Goal: Information Seeking & Learning: Check status

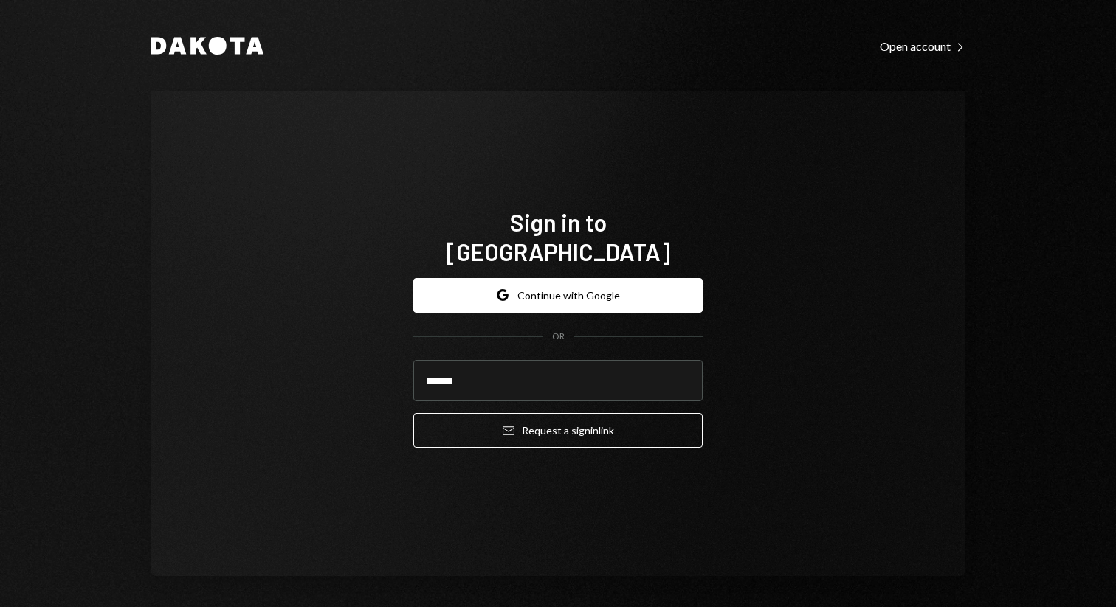
type input "**********"
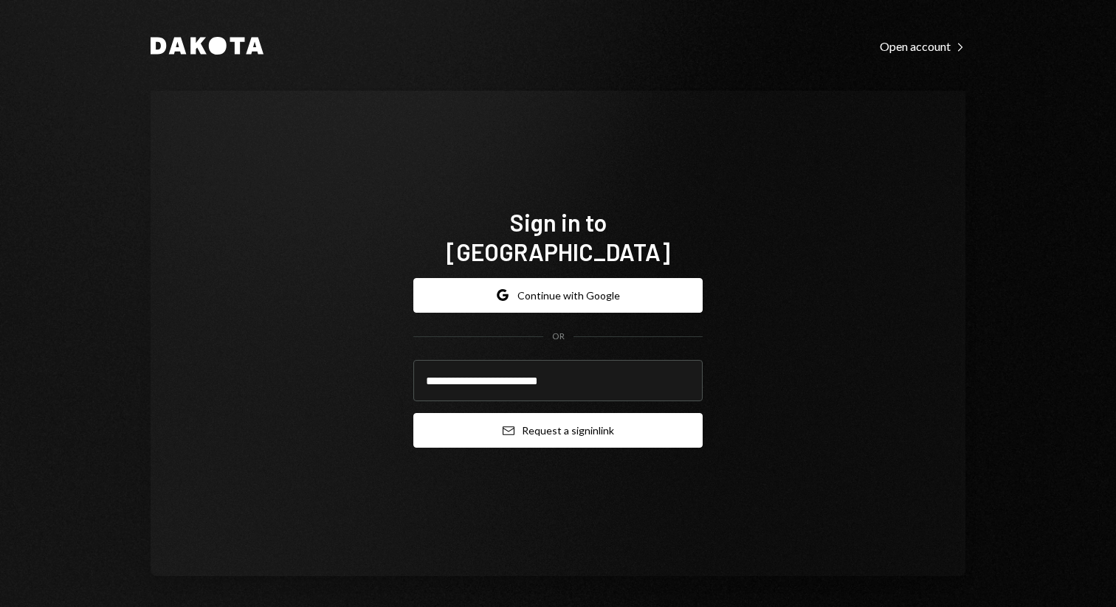
click at [571, 413] on button "Email Request a sign in link" at bounding box center [557, 430] width 289 height 35
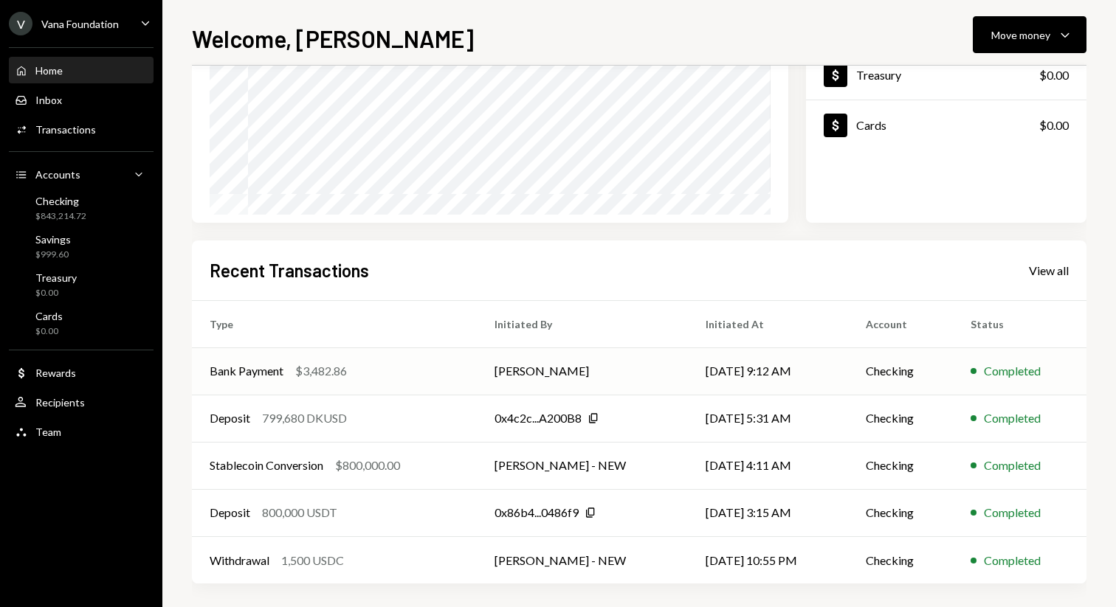
scroll to position [212, 0]
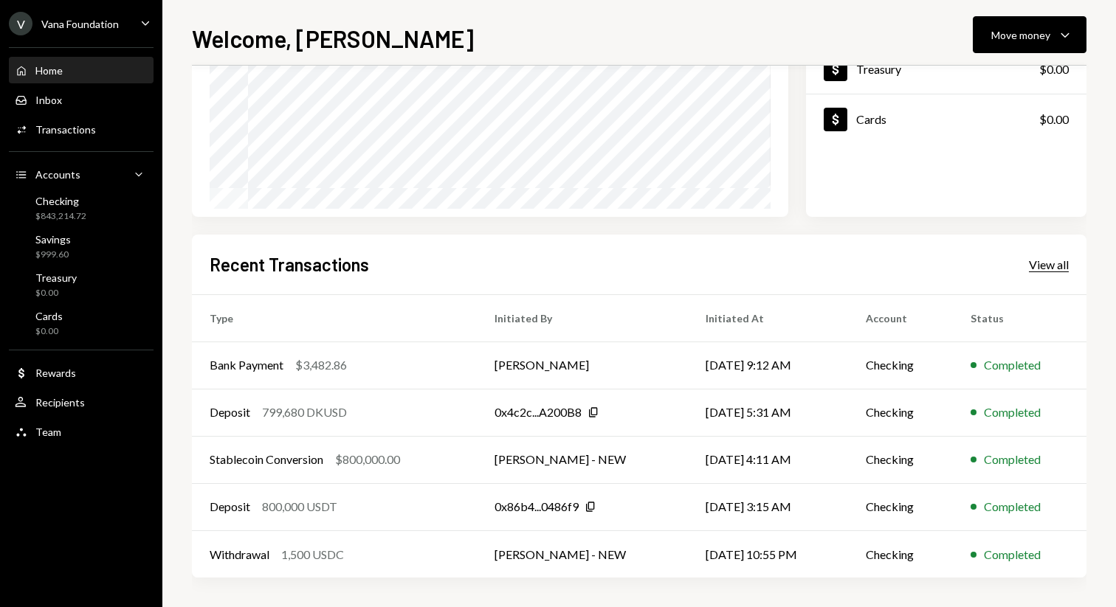
click at [1058, 268] on div "View all" at bounding box center [1049, 265] width 40 height 15
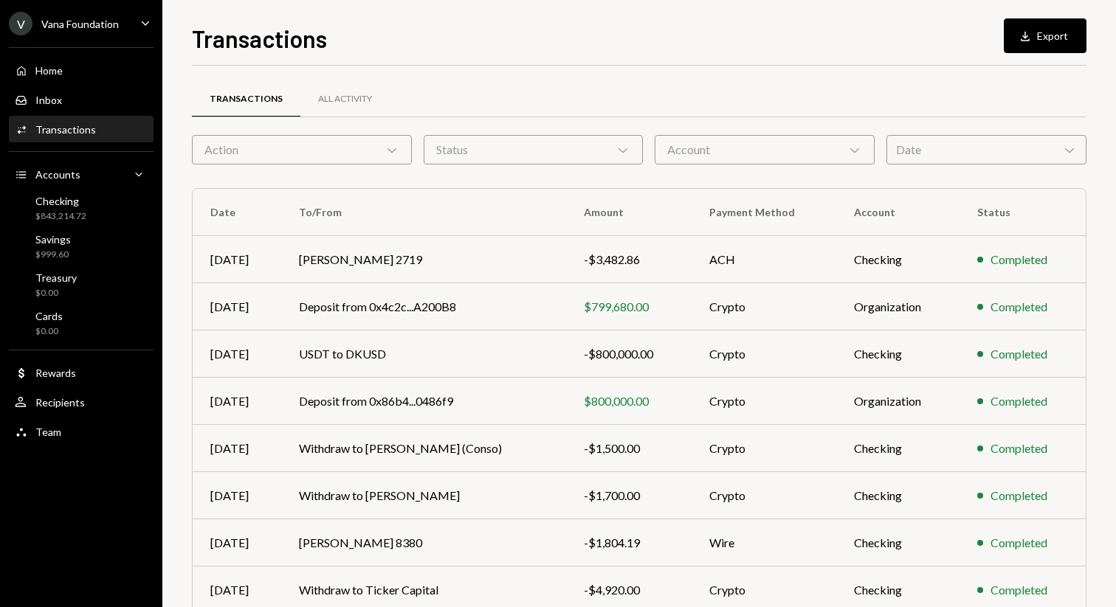
click at [382, 126] on div "Transactions All Activity" at bounding box center [639, 107] width 894 height 55
click at [506, 137] on div "Status Chevron Down" at bounding box center [534, 150] width 220 height 30
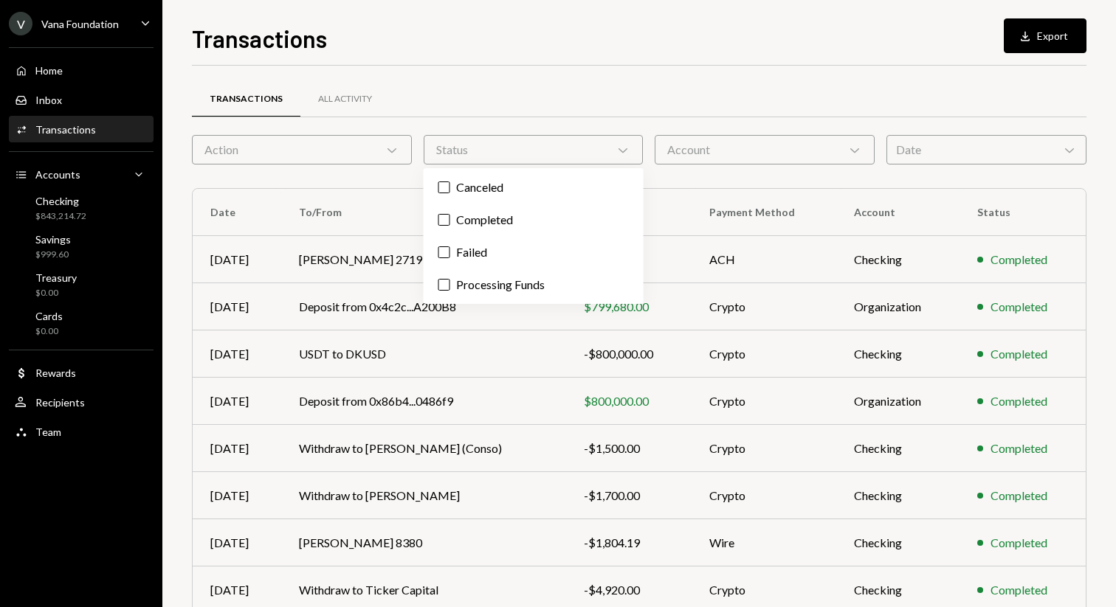
click at [473, 115] on div "Transactions All Activity" at bounding box center [639, 99] width 894 height 38
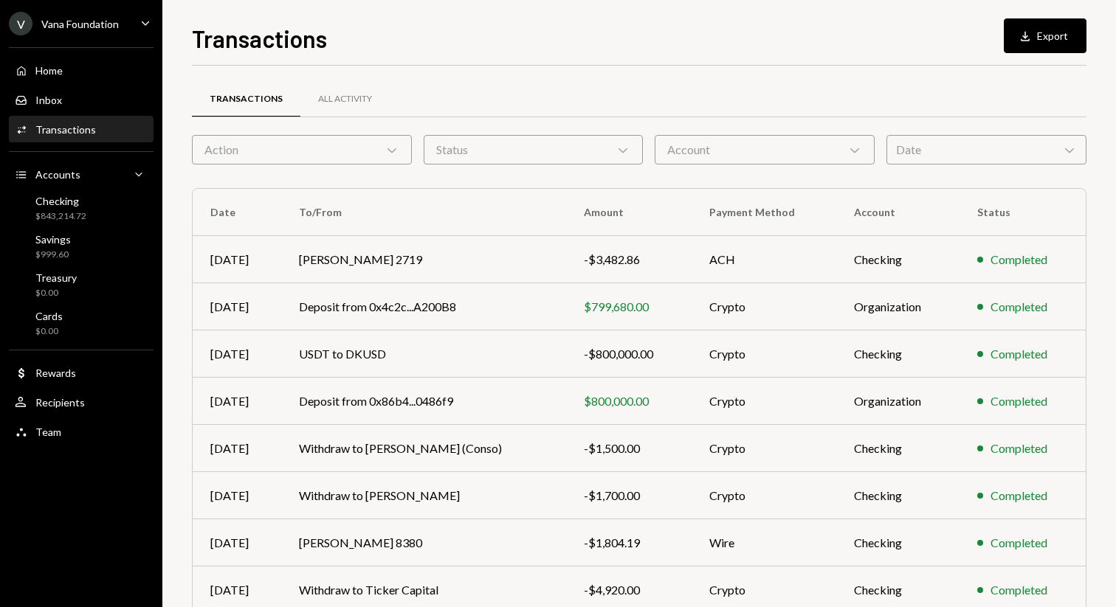
click at [962, 137] on div "Date Chevron Down" at bounding box center [986, 150] width 200 height 30
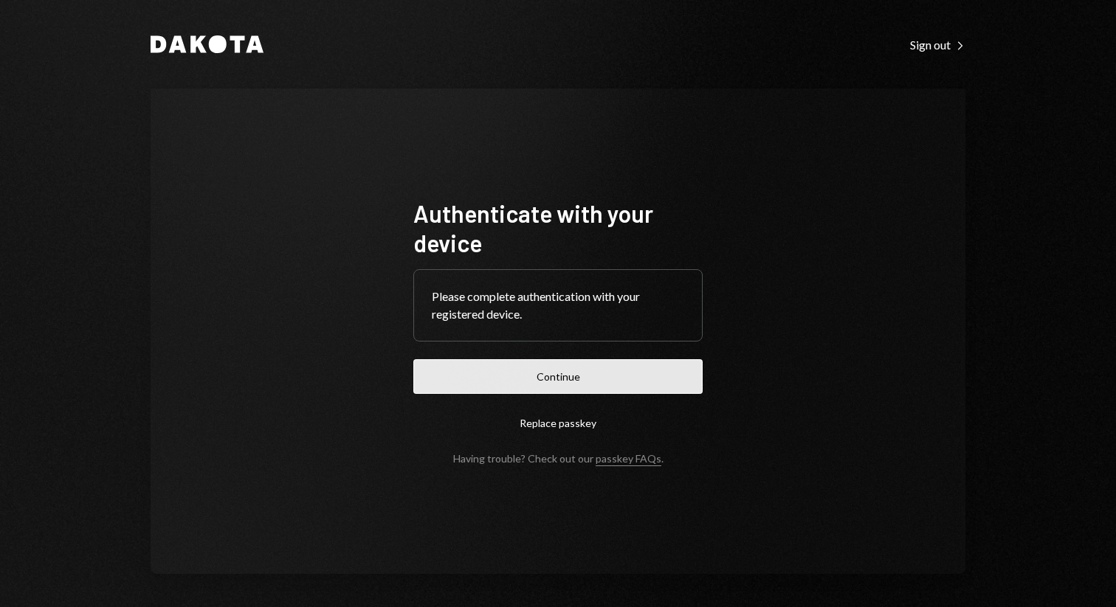
click at [485, 370] on button "Continue" at bounding box center [557, 376] width 289 height 35
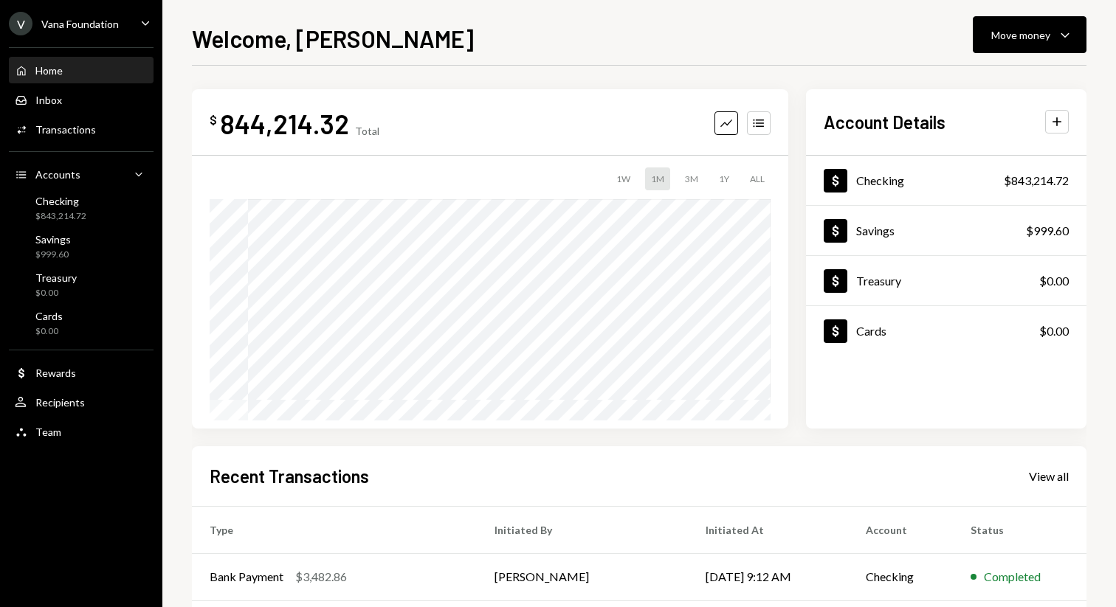
click at [1044, 464] on div "Recent Transactions View all" at bounding box center [639, 476] width 859 height 24
click at [1044, 481] on div "View all" at bounding box center [1049, 476] width 40 height 15
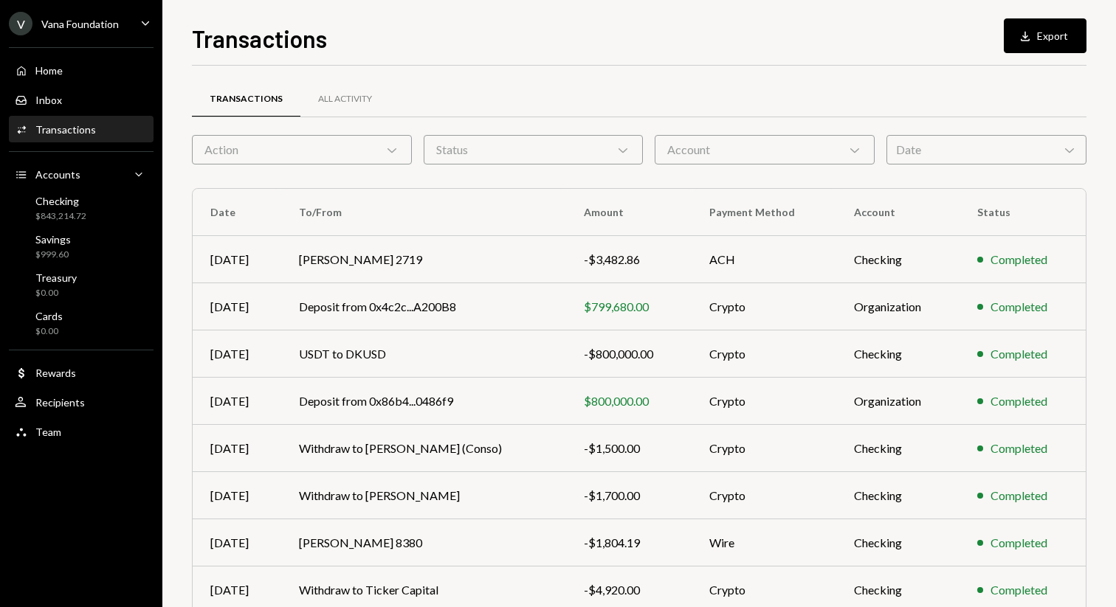
click at [934, 156] on div "Date Chevron Down" at bounding box center [986, 150] width 200 height 30
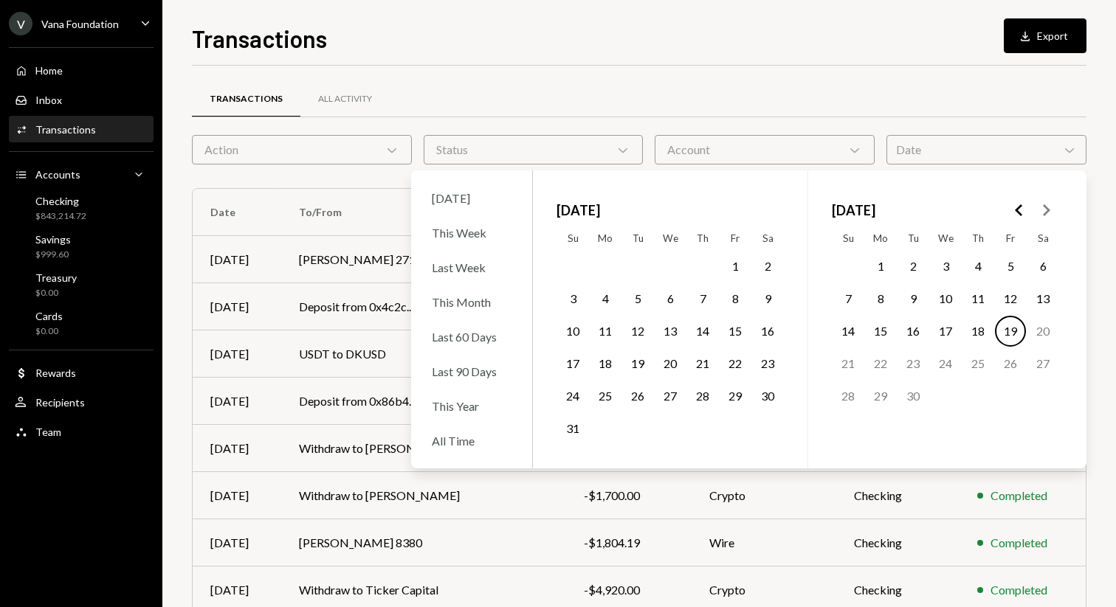
click at [1015, 207] on icon "Go to the Previous Month" at bounding box center [1019, 210] width 18 height 18
click at [634, 330] on button "15" at bounding box center [637, 331] width 31 height 31
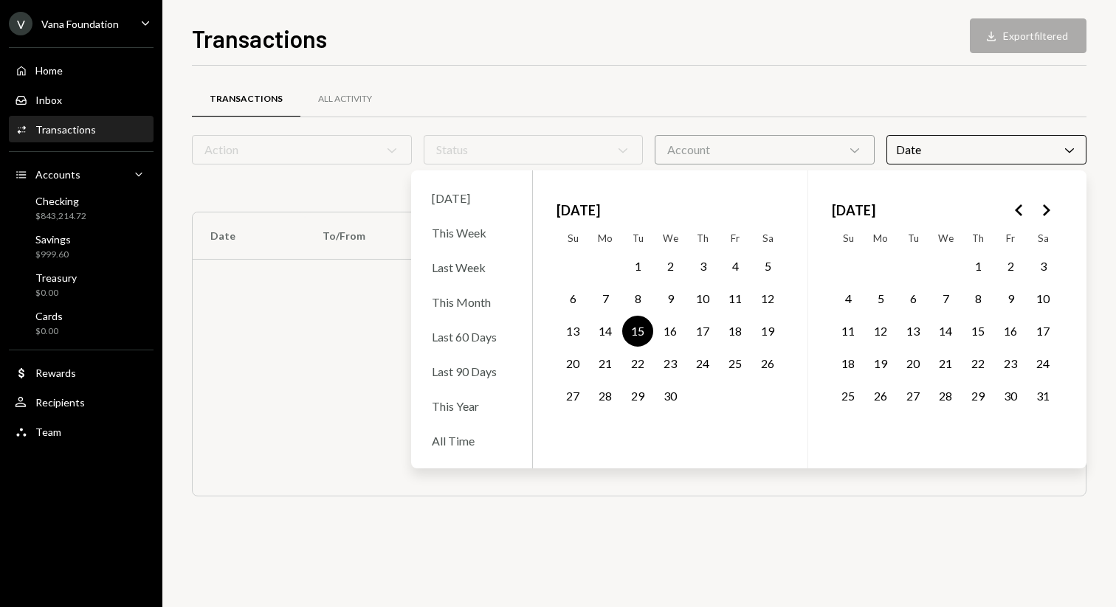
click at [1006, 258] on button "2" at bounding box center [1010, 266] width 31 height 31
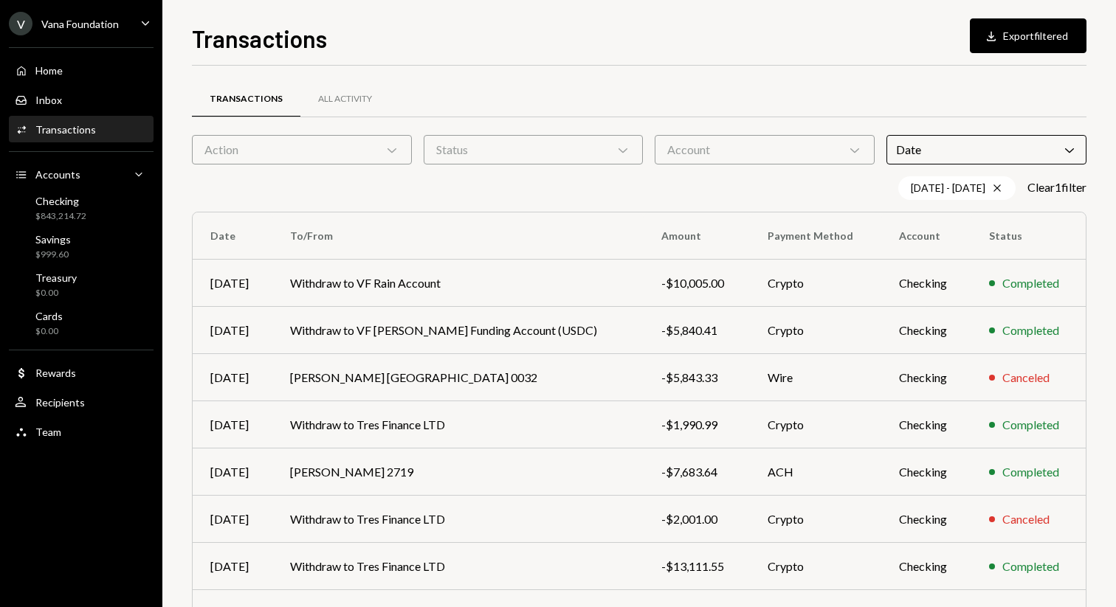
click at [1052, 111] on div "Transactions All Activity" at bounding box center [639, 99] width 894 height 38
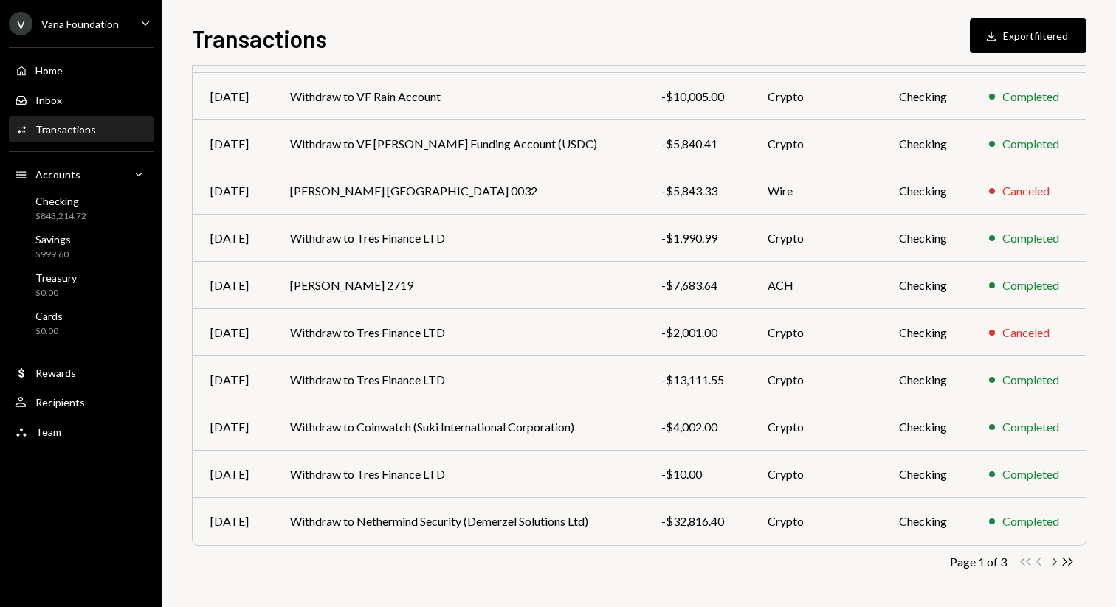
click at [1050, 562] on icon "Chevron Right" at bounding box center [1053, 562] width 14 height 14
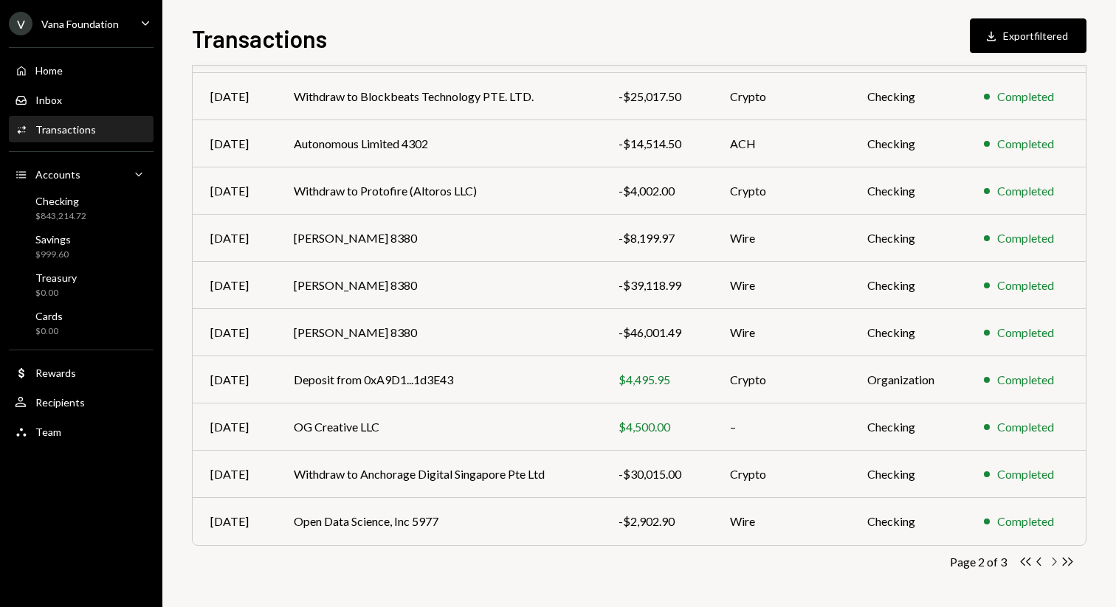
click at [1057, 562] on icon "Chevron Right" at bounding box center [1053, 562] width 14 height 14
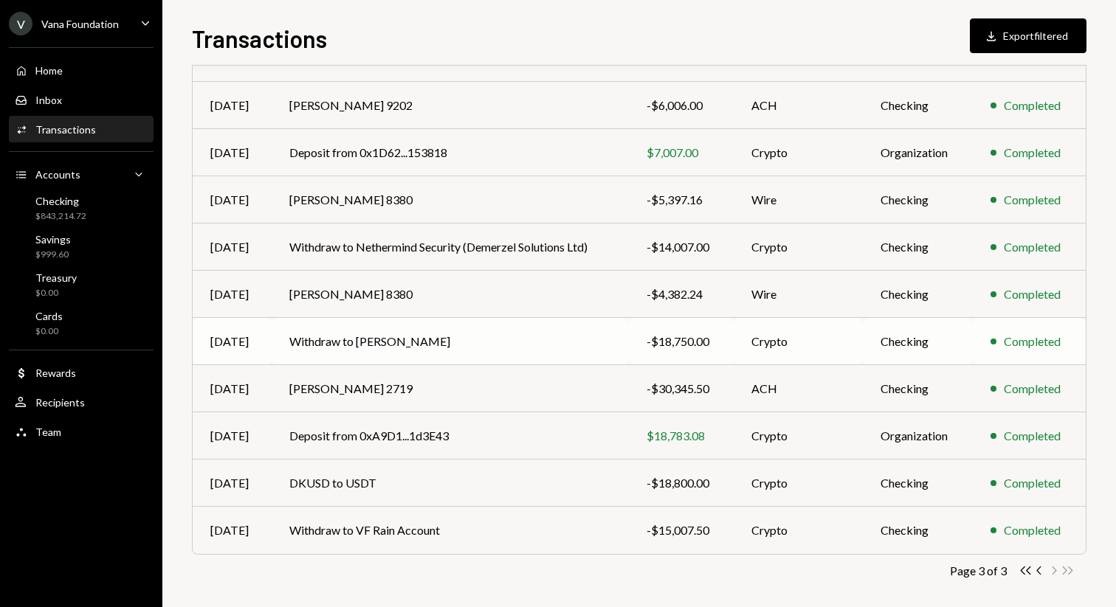
scroll to position [186, 0]
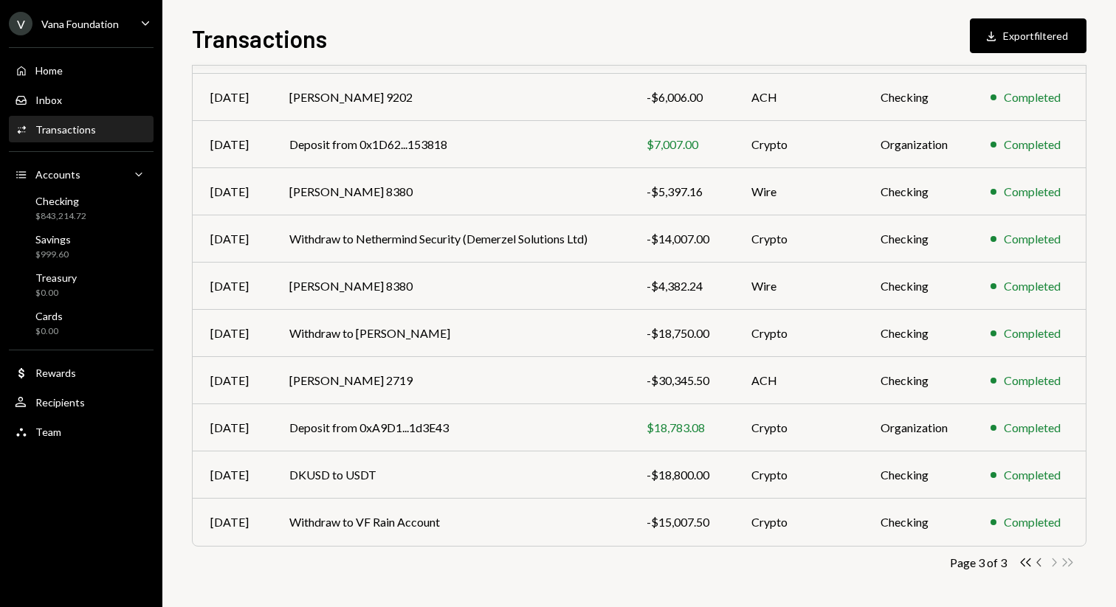
click at [1039, 559] on icon "button" at bounding box center [1038, 563] width 4 height 8
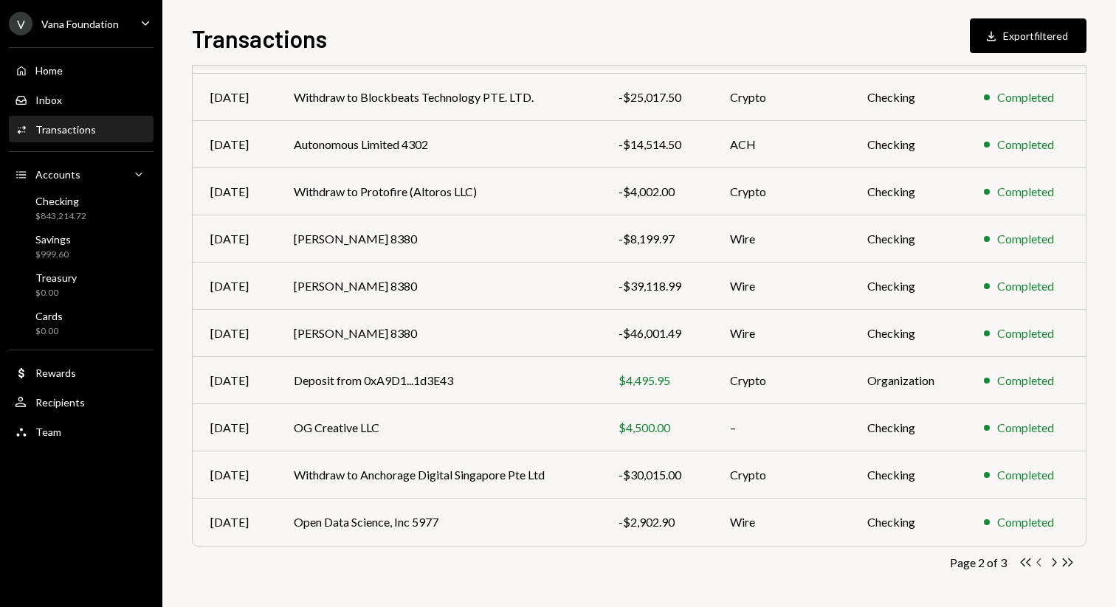
click at [1039, 559] on icon "button" at bounding box center [1038, 563] width 4 height 8
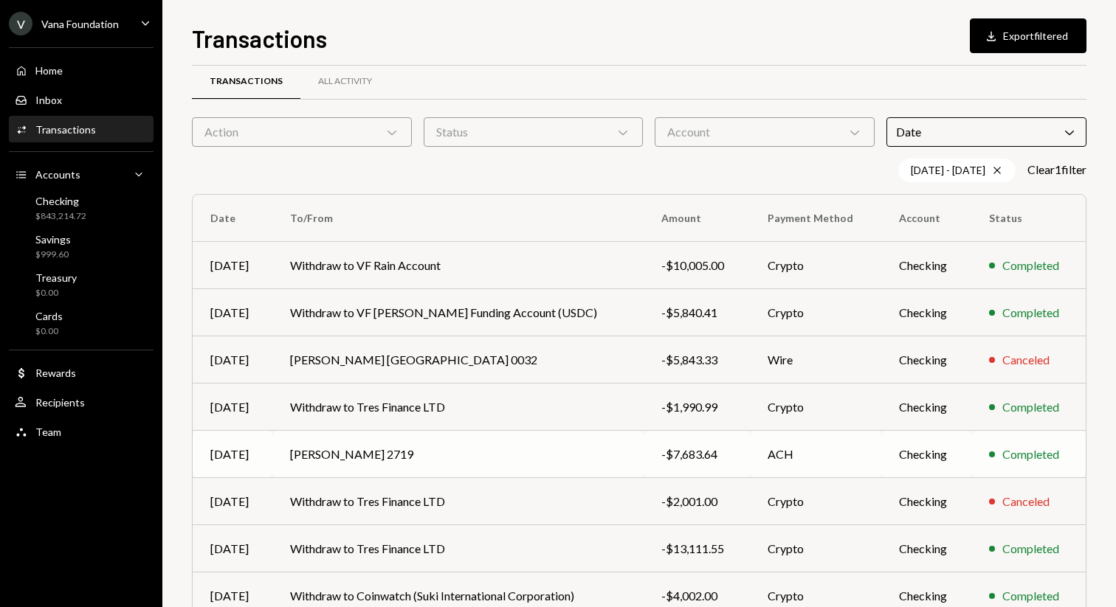
scroll to position [0, 0]
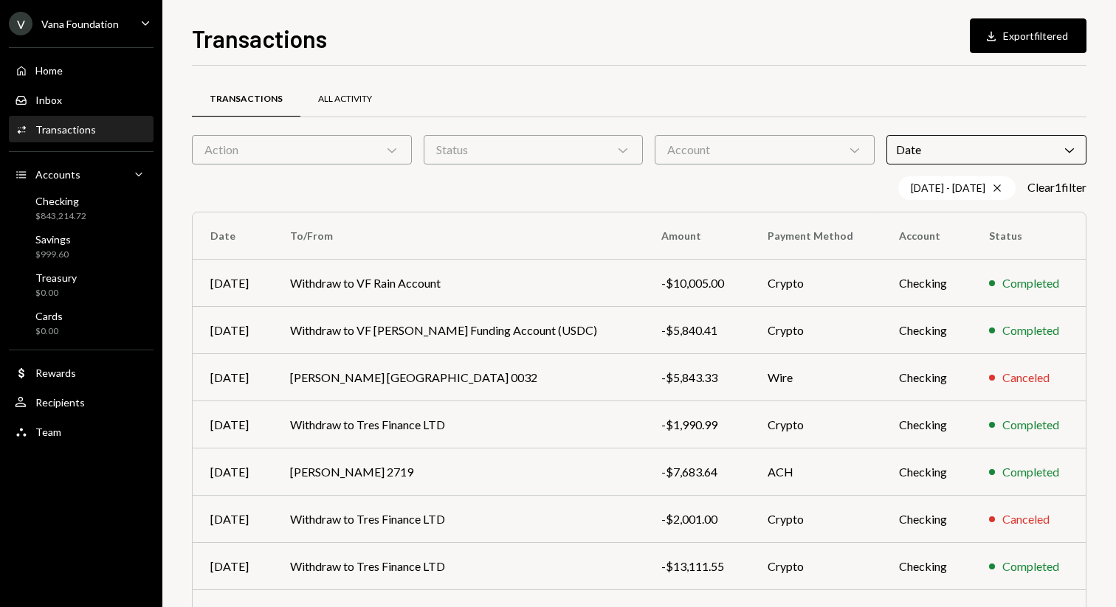
click at [328, 93] on div "All Activity" at bounding box center [345, 99] width 54 height 13
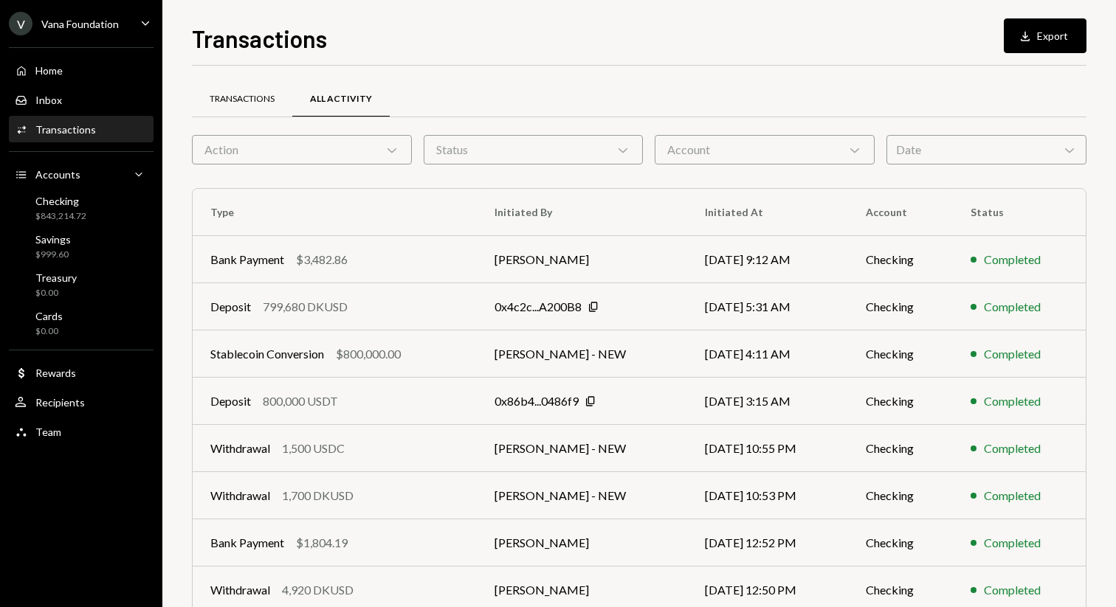
click at [213, 100] on div "Transactions" at bounding box center [242, 99] width 65 height 13
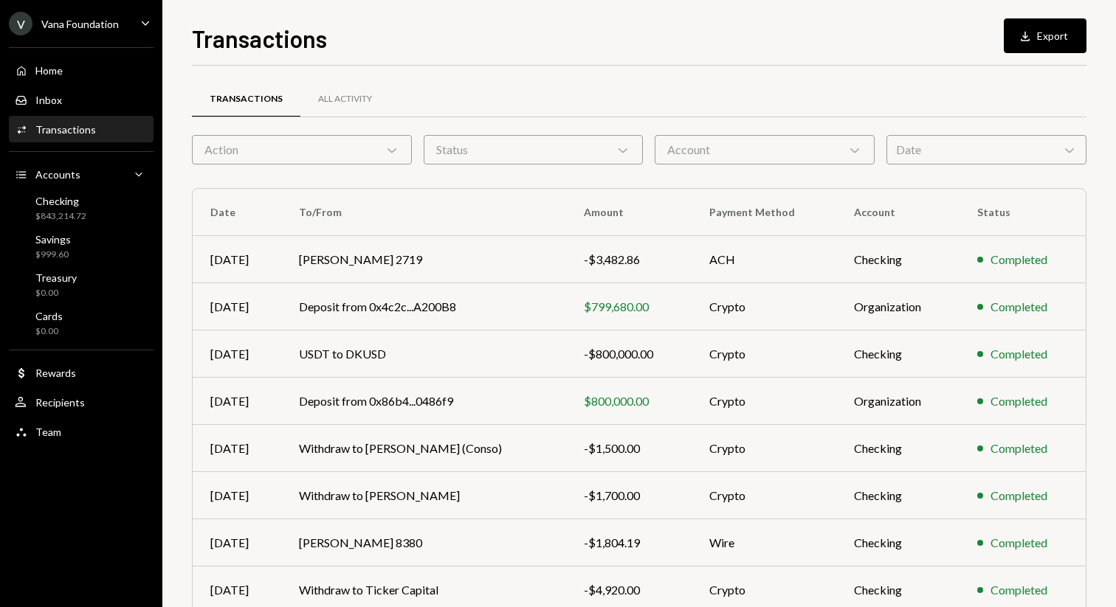
click at [969, 145] on div "Date Chevron Down" at bounding box center [986, 150] width 200 height 30
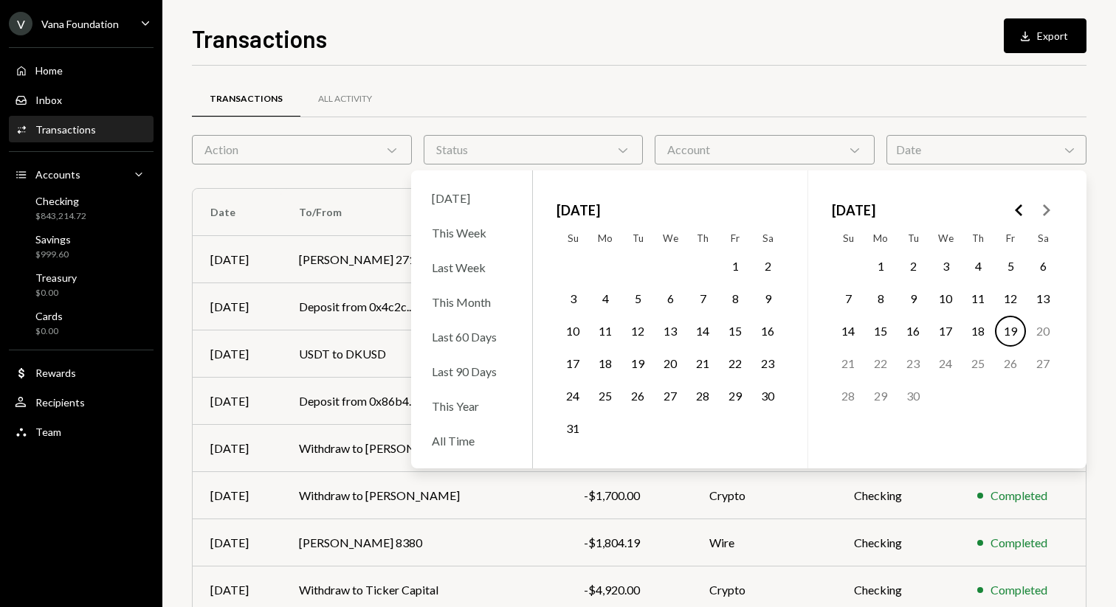
click at [1018, 221] on button "Go to the Previous Month" at bounding box center [1019, 210] width 27 height 27
click at [1041, 331] on button "19" at bounding box center [1042, 331] width 31 height 31
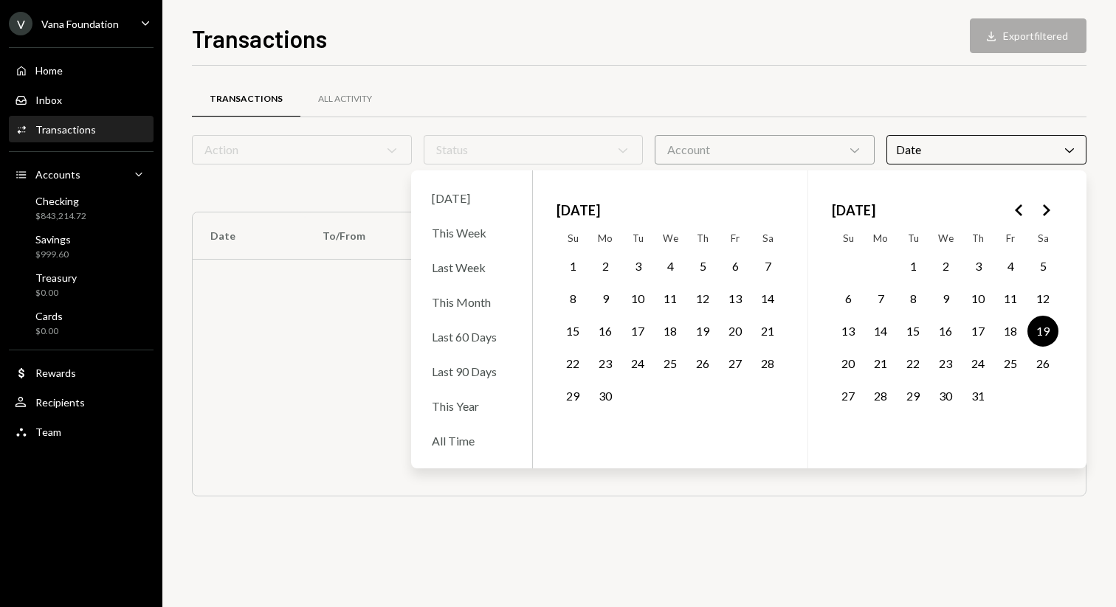
click at [886, 362] on button "21" at bounding box center [880, 363] width 31 height 31
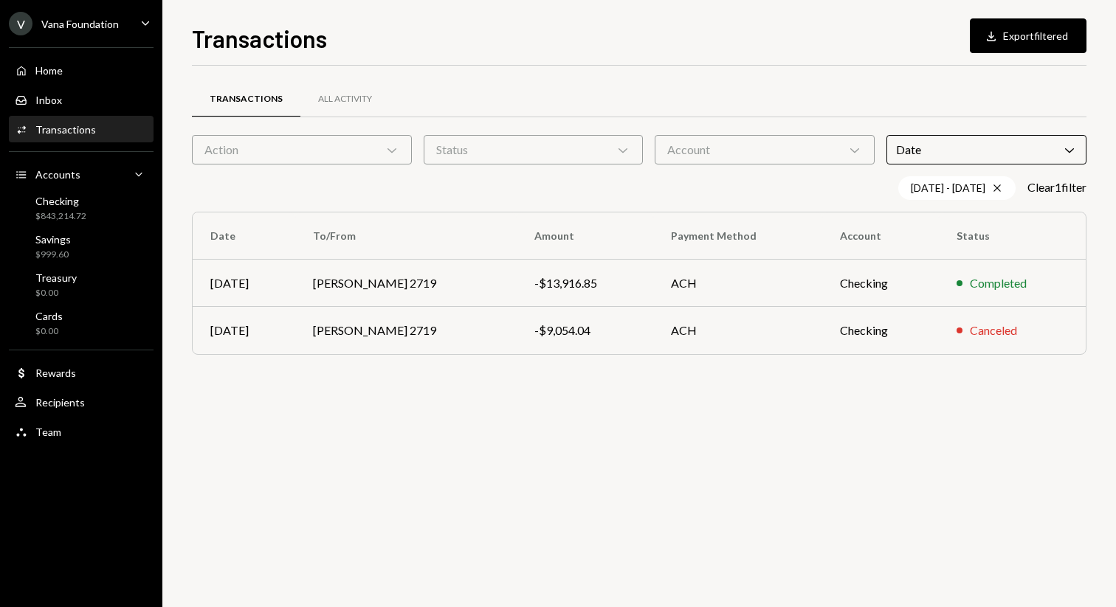
click at [1051, 110] on div "Transactions All Activity" at bounding box center [639, 99] width 894 height 38
click at [991, 187] on icon "Cross" at bounding box center [997, 188] width 12 height 12
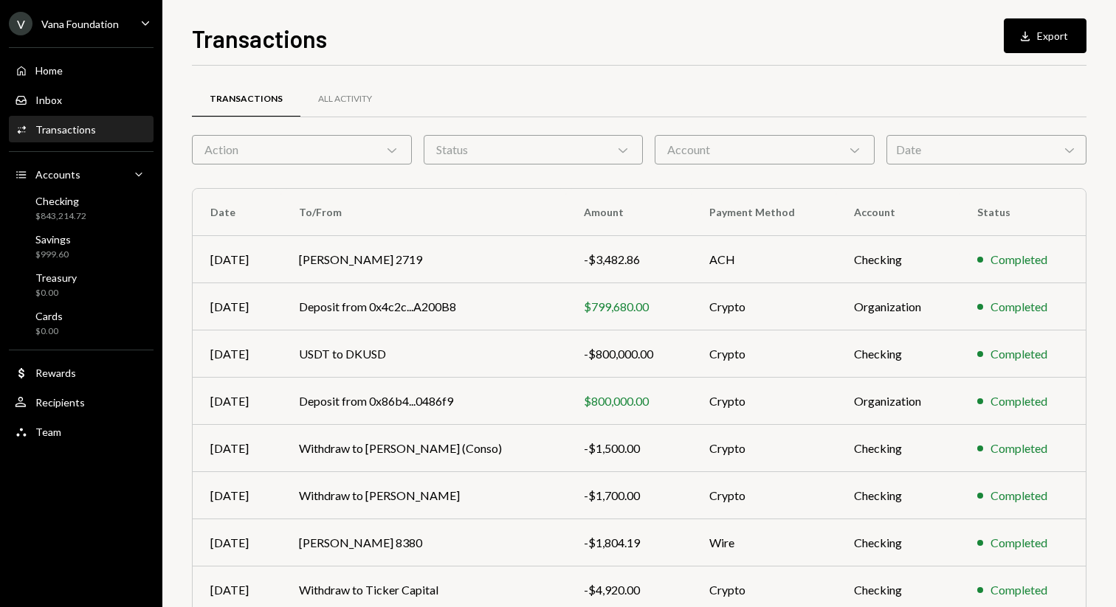
click at [996, 148] on div "Date Chevron Down" at bounding box center [986, 150] width 200 height 30
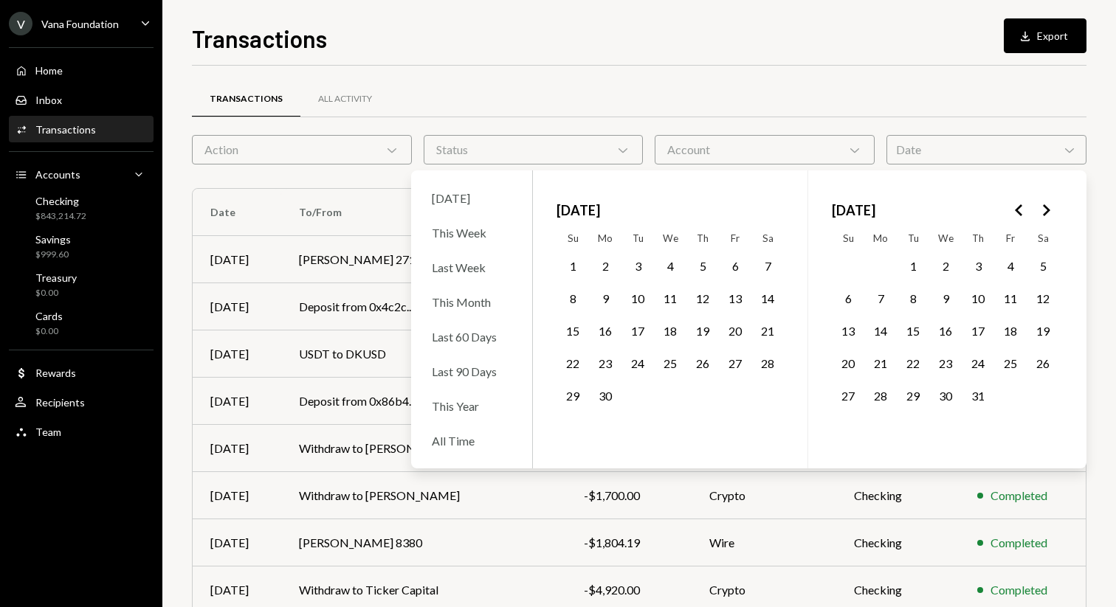
click at [1052, 207] on icon "Go to the Next Month" at bounding box center [1046, 210] width 18 height 18
click at [709, 294] on button "7" at bounding box center [702, 298] width 31 height 31
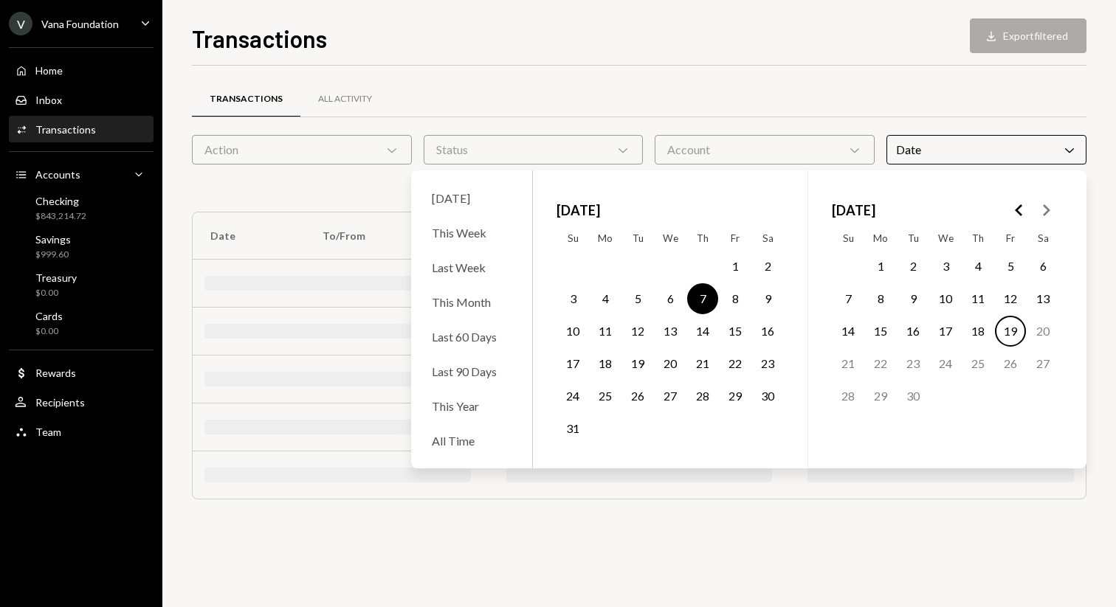
click at [757, 294] on button "9" at bounding box center [767, 298] width 31 height 31
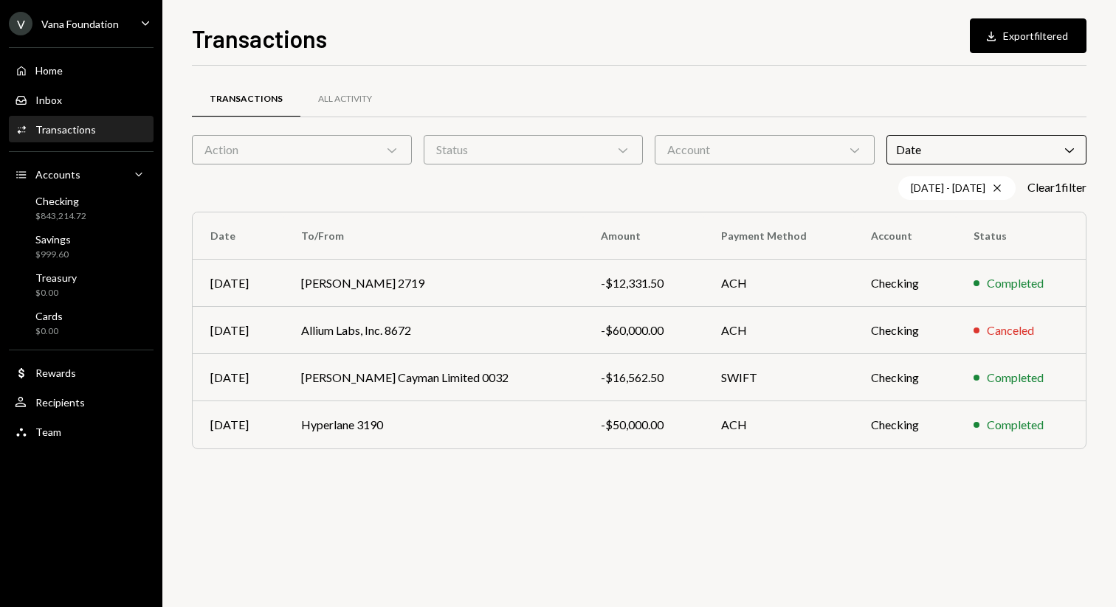
click at [877, 89] on div "Transactions All Activity" at bounding box center [639, 99] width 894 height 38
click at [993, 185] on icon "Cross" at bounding box center [997, 188] width 12 height 12
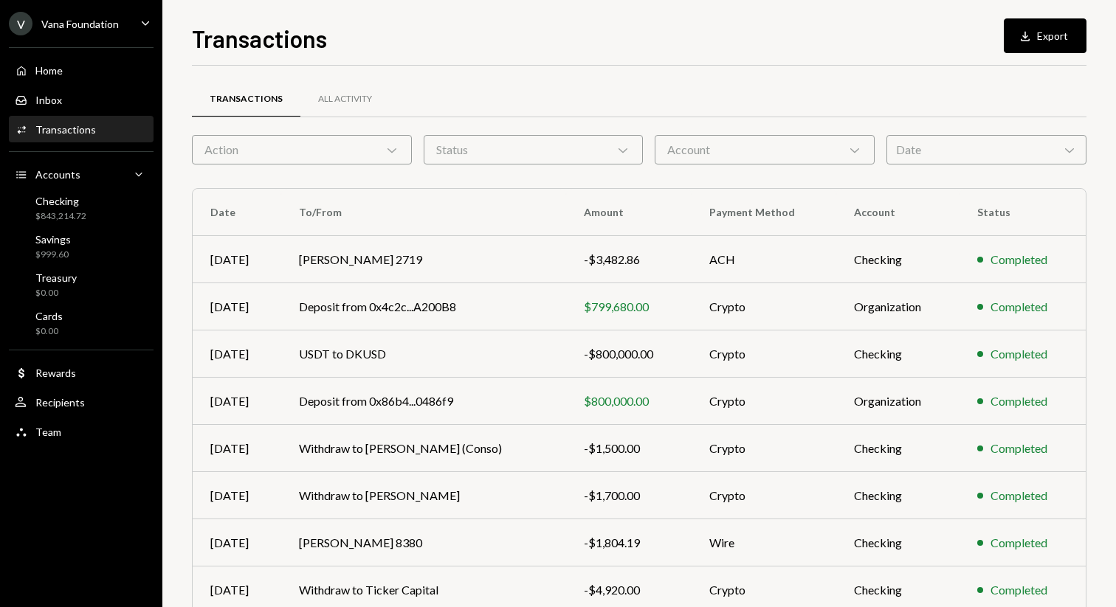
click at [1000, 160] on div "Date Chevron Down" at bounding box center [986, 150] width 200 height 30
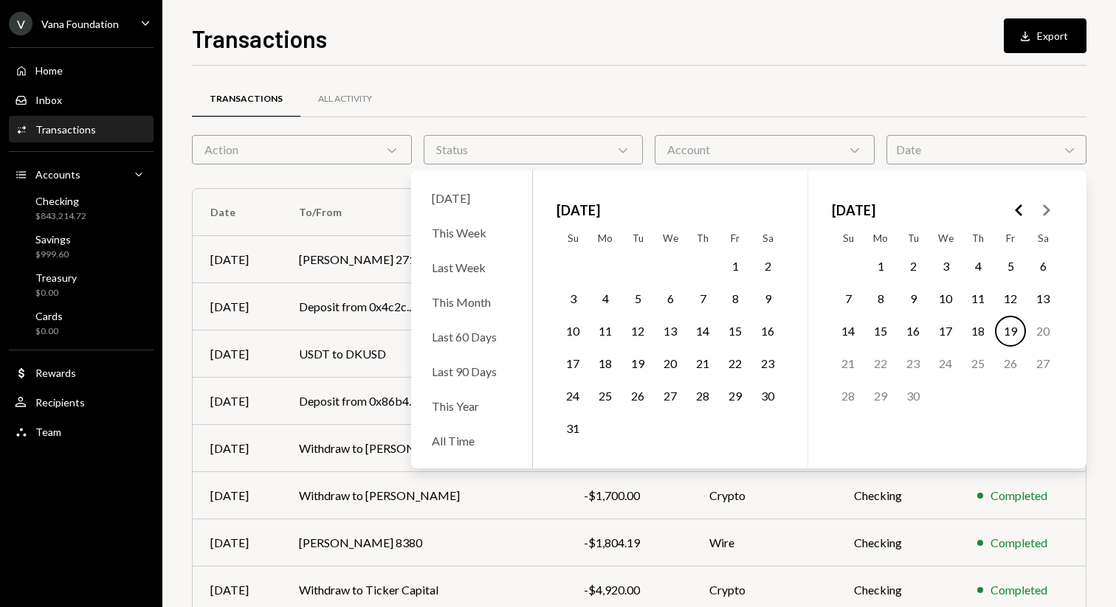
click at [1015, 210] on icon "Go to the Previous Month" at bounding box center [1019, 210] width 18 height 18
click at [1052, 212] on icon "Go to the Next Month" at bounding box center [1046, 210] width 18 height 18
click at [570, 363] on button "17" at bounding box center [572, 363] width 31 height 31
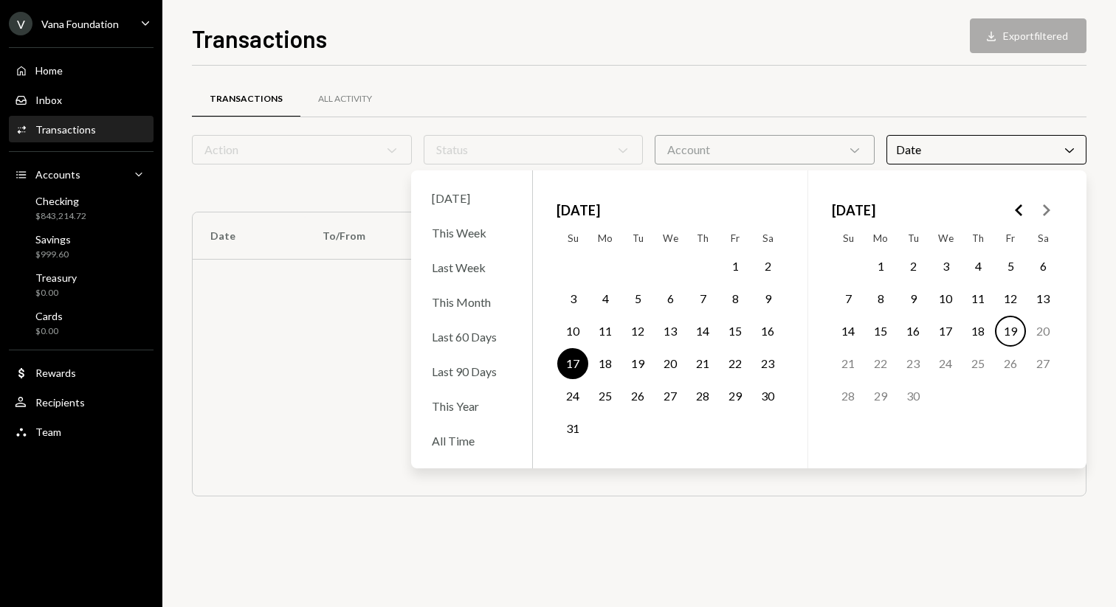
click at [632, 367] on button "19" at bounding box center [637, 363] width 31 height 31
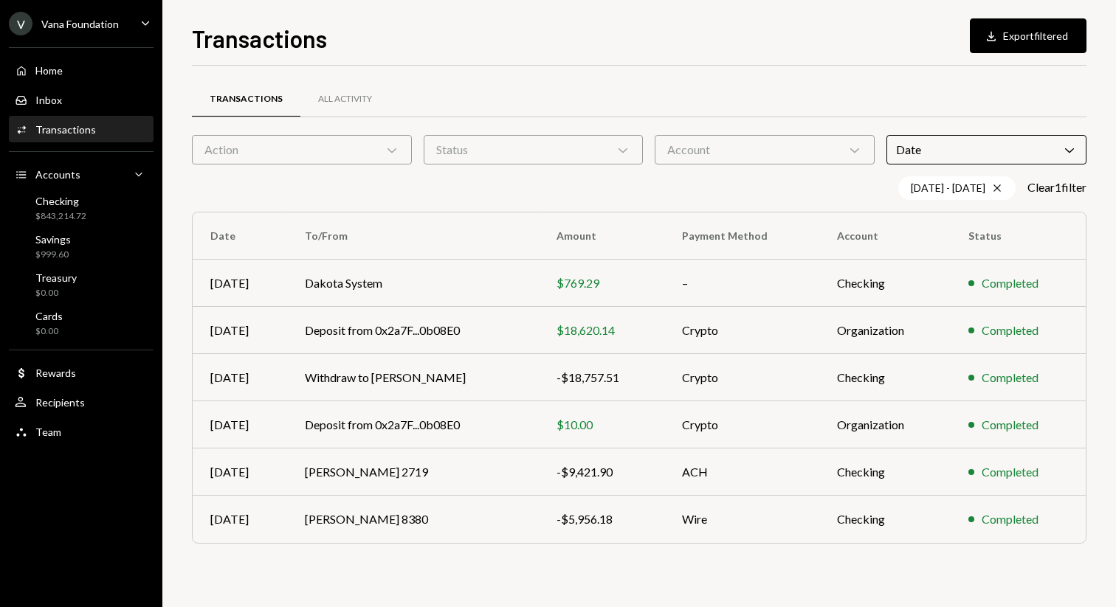
click at [722, 84] on div "Transactions All Activity" at bounding box center [639, 99] width 894 height 38
click at [993, 187] on icon at bounding box center [996, 188] width 7 height 7
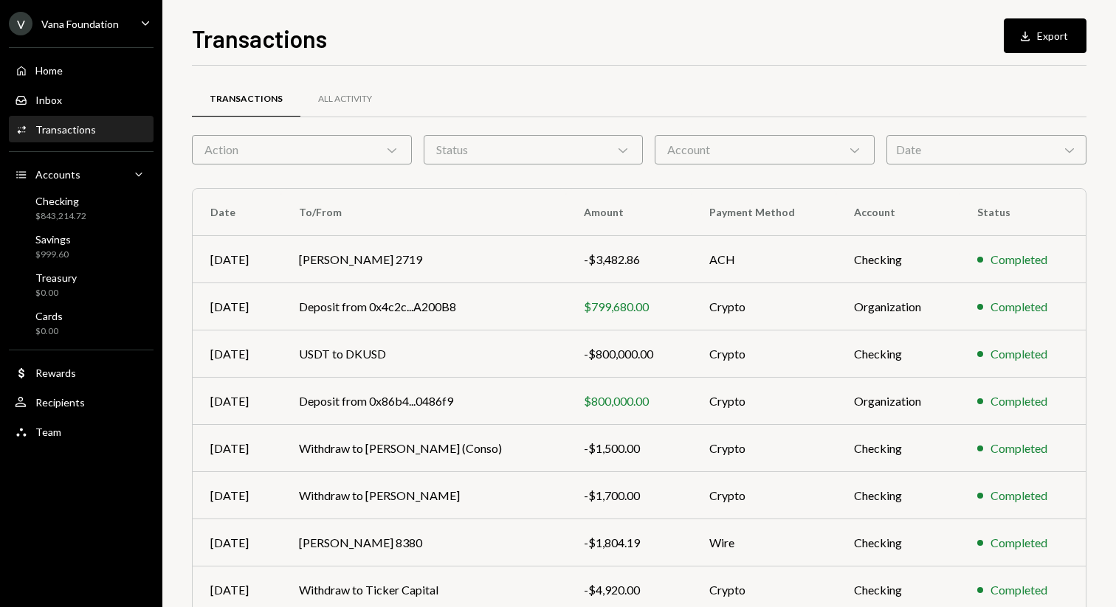
click at [1037, 152] on div "Date Chevron Down" at bounding box center [986, 150] width 200 height 30
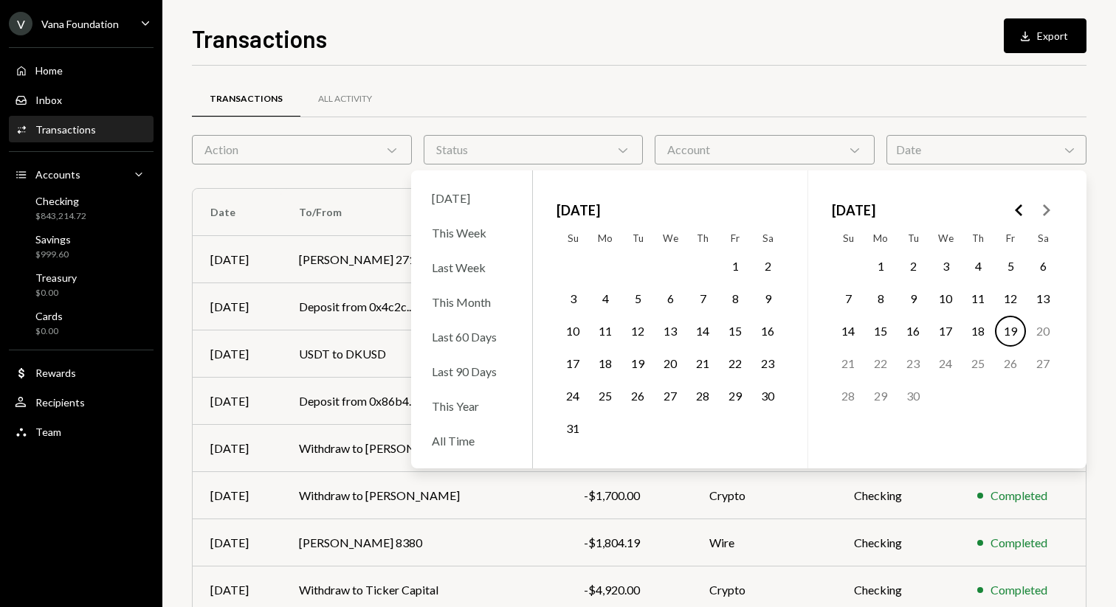
click at [950, 266] on button "3" at bounding box center [945, 266] width 31 height 31
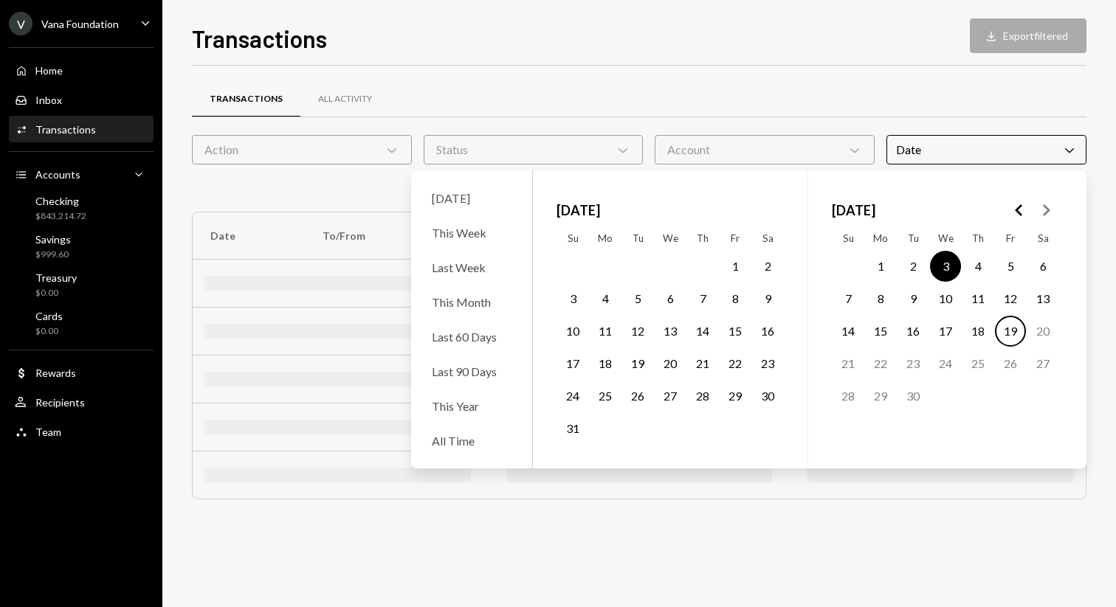
click at [1027, 268] on button "6" at bounding box center [1042, 266] width 31 height 31
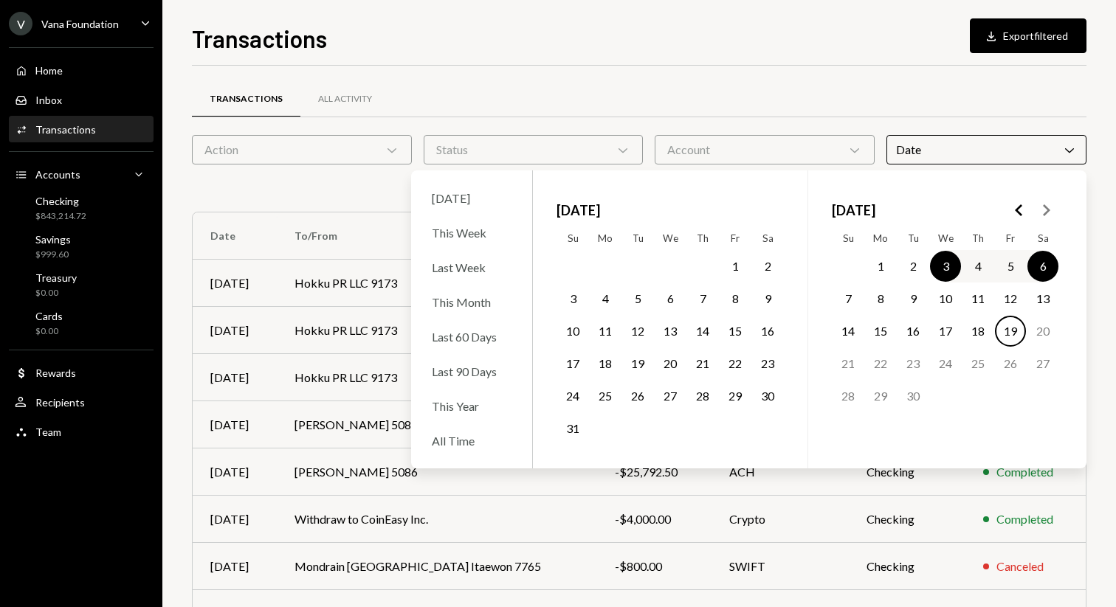
click at [1013, 261] on button "5" at bounding box center [1010, 266] width 31 height 31
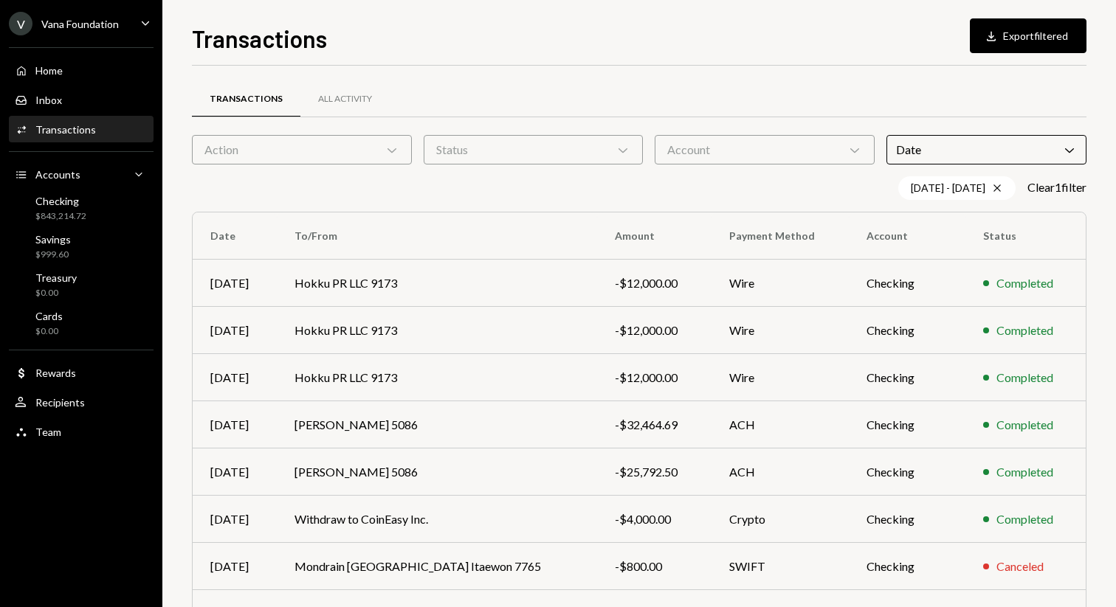
click at [838, 100] on div "Transactions All Activity" at bounding box center [639, 99] width 894 height 38
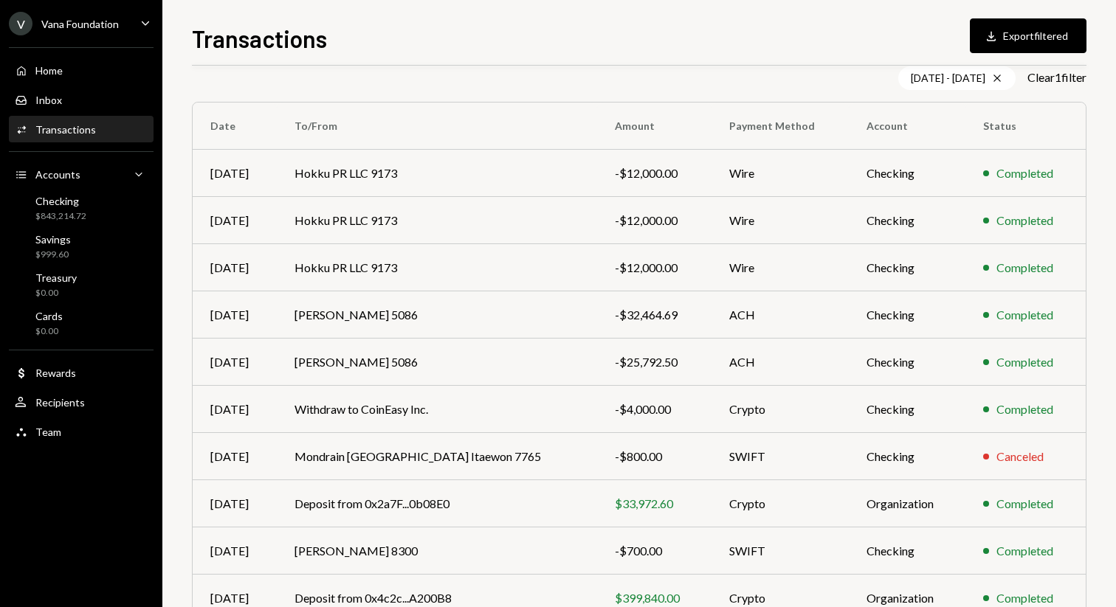
scroll to position [187, 0]
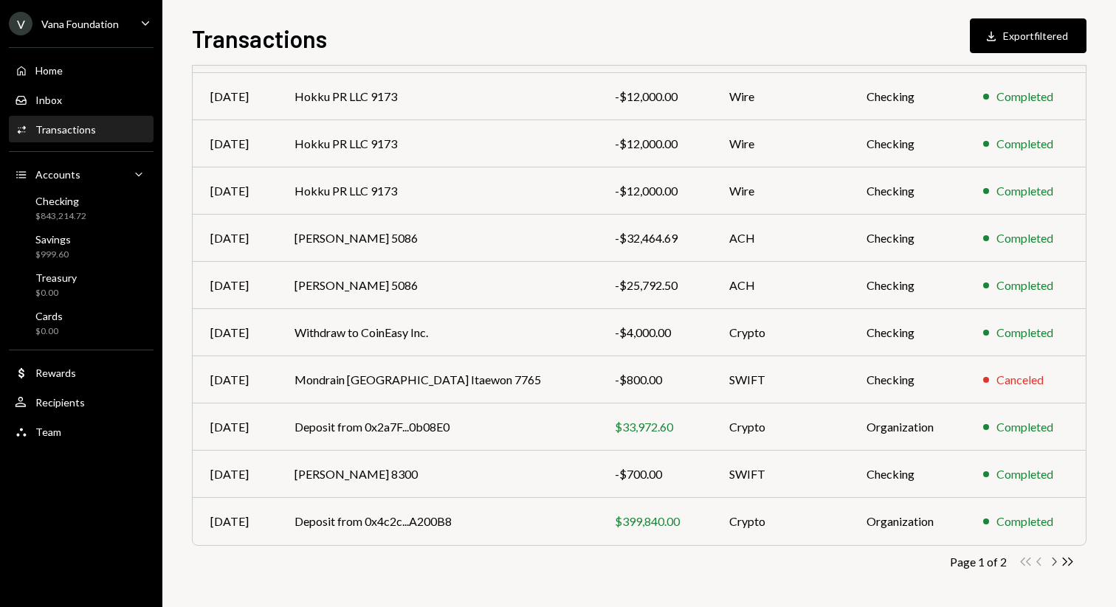
click at [1054, 559] on icon "button" at bounding box center [1054, 562] width 4 height 8
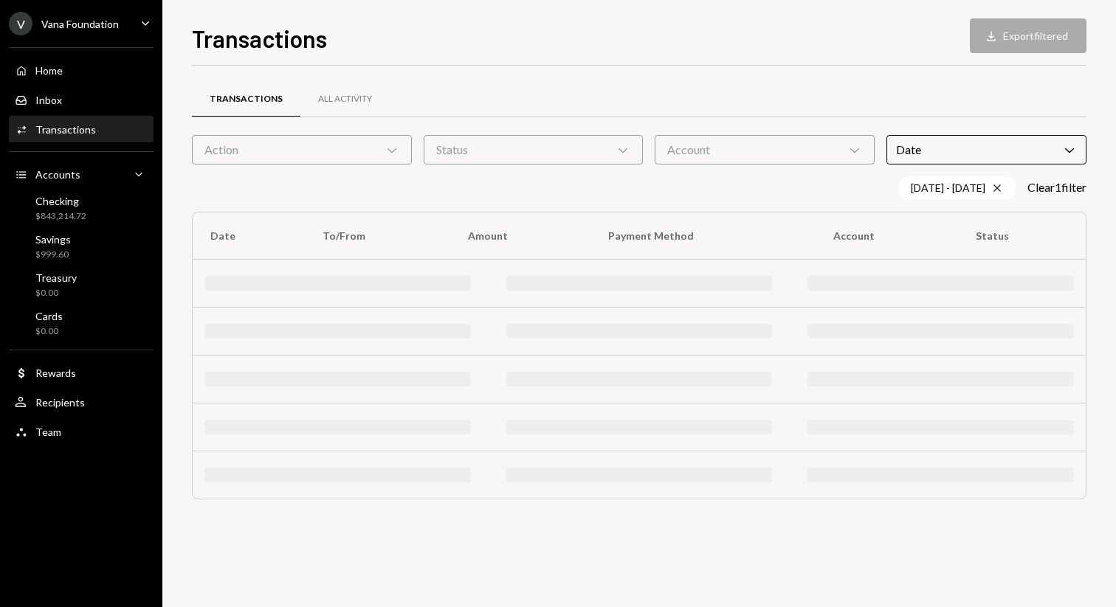
scroll to position [0, 0]
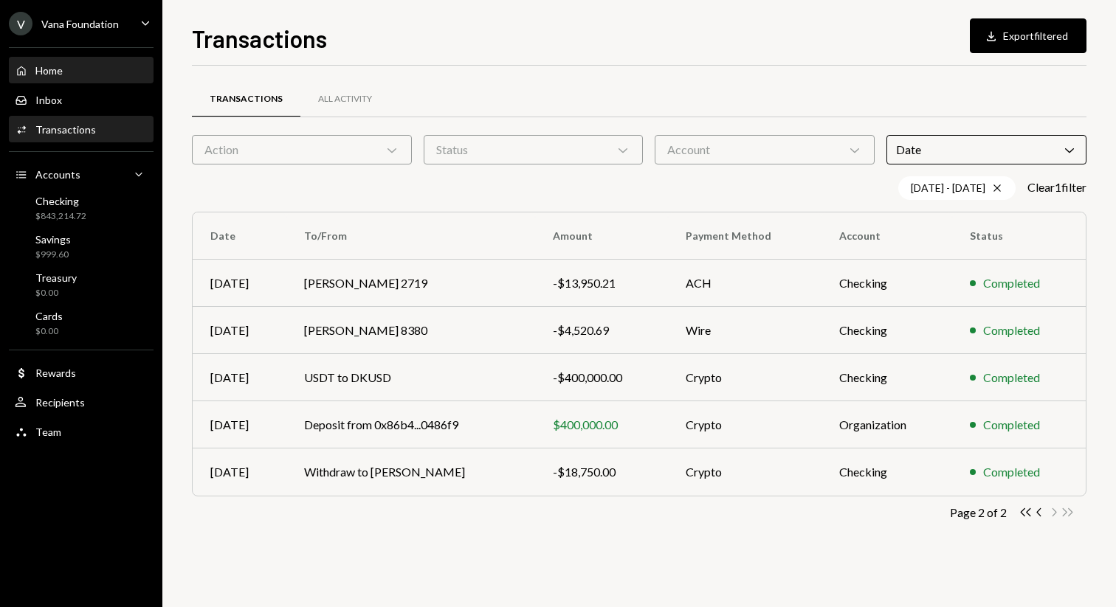
click at [112, 58] on div "Home Home" at bounding box center [81, 70] width 133 height 25
